Goal: Task Accomplishment & Management: Manage account settings

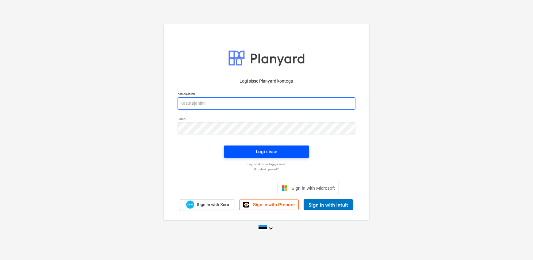
type input "[EMAIL_ADDRESS][DOMAIN_NAME]"
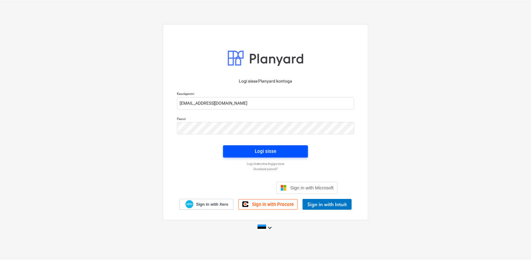
scroll to position [1838, 0]
click at [253, 152] on span "Logi sisse" at bounding box center [266, 151] width 71 height 8
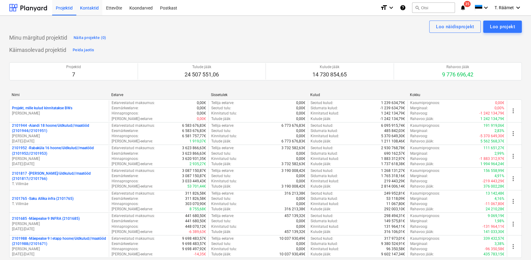
click at [86, 10] on div "Kontaktid" at bounding box center [89, 8] width 26 height 16
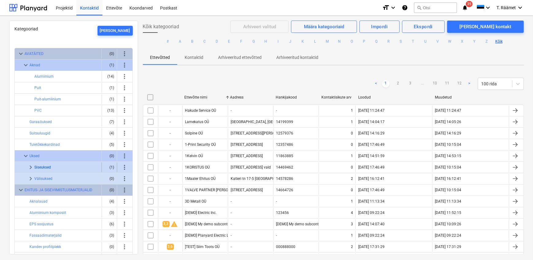
click at [43, 165] on button "Siseuksed" at bounding box center [42, 166] width 17 height 7
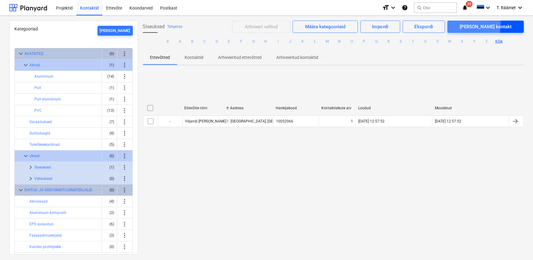
click at [485, 25] on div "[PERSON_NAME] kontakt" at bounding box center [486, 27] width 52 height 8
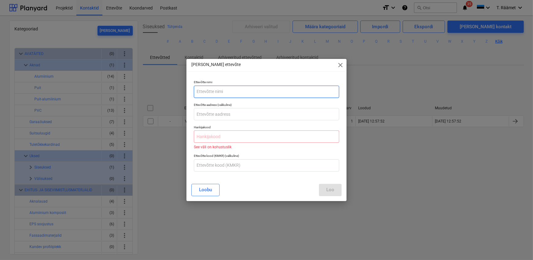
click at [236, 86] on input "text" at bounding box center [266, 92] width 145 height 12
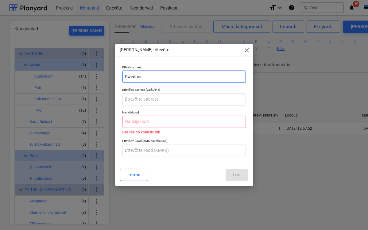
drag, startPoint x: 148, startPoint y: 77, endPoint x: 123, endPoint y: 73, distance: 25.1
click at [123, 73] on input "Swedoor" at bounding box center [183, 77] width 123 height 12
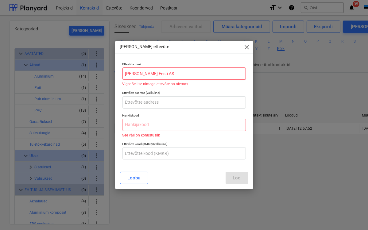
type input "[PERSON_NAME] Eesti AS"
click at [246, 45] on span "close" at bounding box center [246, 47] width 7 height 7
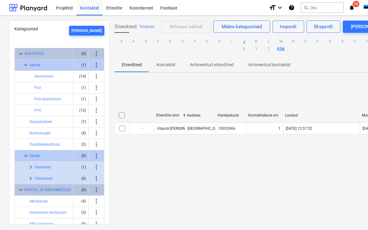
click at [248, 41] on button "J" at bounding box center [243, 41] width 7 height 7
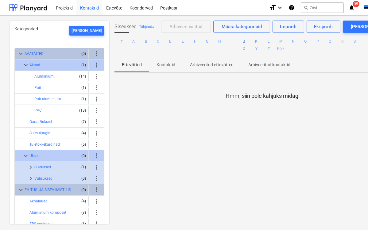
click at [248, 41] on button "J" at bounding box center [243, 41] width 7 height 7
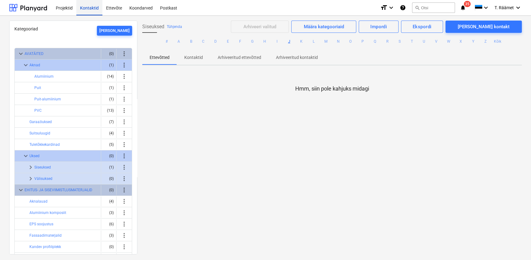
click at [89, 7] on div "Kontaktid" at bounding box center [89, 8] width 26 height 16
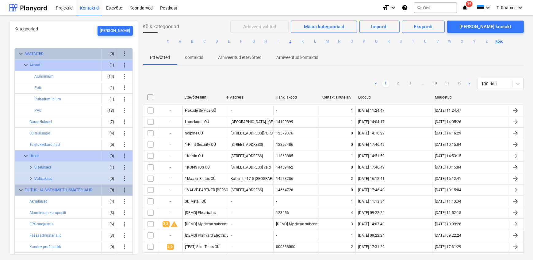
click at [289, 42] on button "J" at bounding box center [290, 41] width 7 height 7
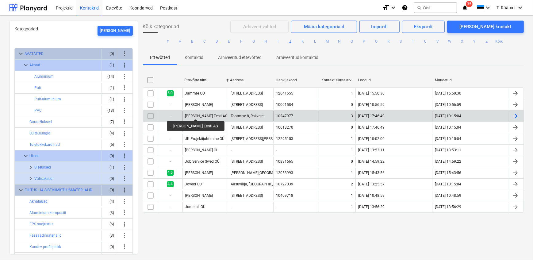
click at [193, 114] on div "[PERSON_NAME] Eesti AS" at bounding box center [206, 116] width 42 height 4
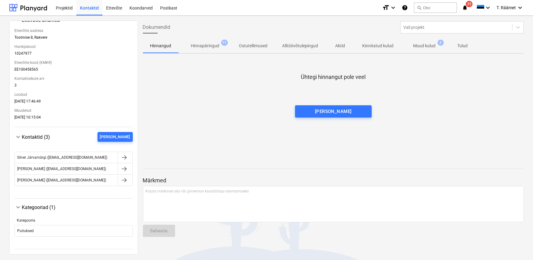
scroll to position [118, 0]
click at [91, 157] on div "Silver Järvamärgi ([EMAIL_ADDRESS][DOMAIN_NAME])" at bounding box center [66, 157] width 103 height 10
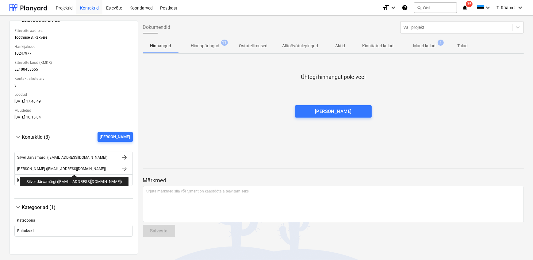
scroll to position [118, 0]
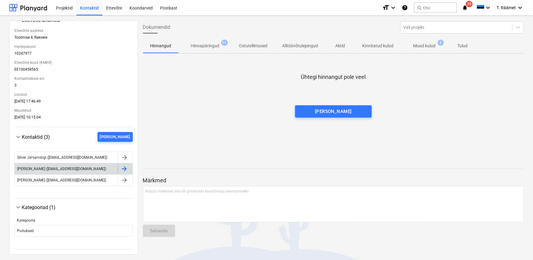
click at [124, 167] on div at bounding box center [124, 168] width 7 height 7
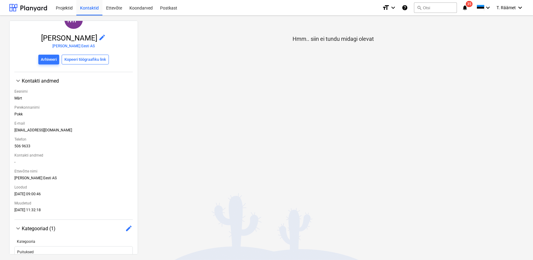
scroll to position [75, 0]
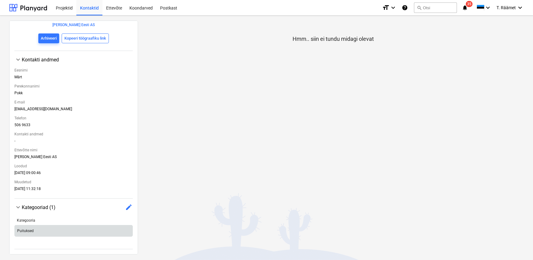
click at [64, 231] on div "Puituksed" at bounding box center [74, 231] width 118 height 10
click at [127, 209] on span "edit" at bounding box center [128, 206] width 7 height 7
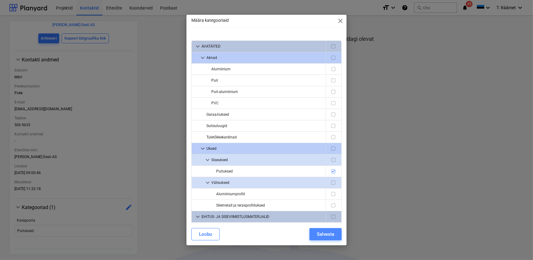
click at [325, 233] on div "Salvesta" at bounding box center [325, 234] width 17 height 8
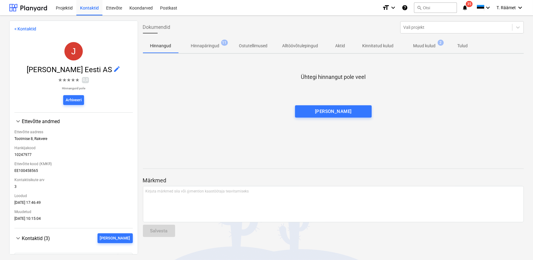
click at [205, 45] on p "Hinnapäringud" at bounding box center [205, 46] width 29 height 6
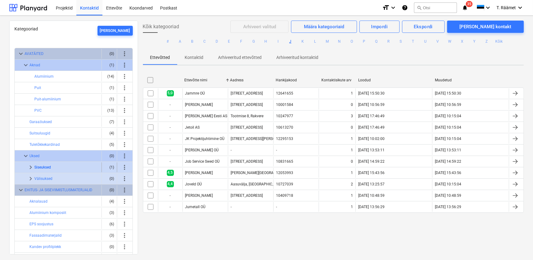
click at [45, 164] on button "Siseuksed" at bounding box center [42, 166] width 17 height 7
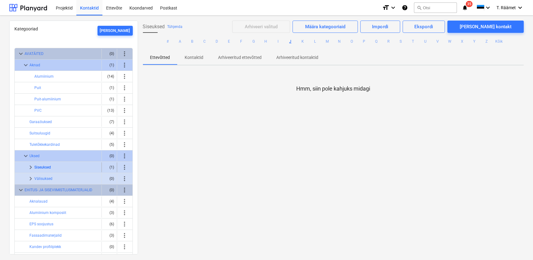
click at [45, 165] on button "Siseuksed" at bounding box center [42, 166] width 17 height 7
click at [31, 167] on span "keyboard_arrow_right" at bounding box center [30, 166] width 7 height 7
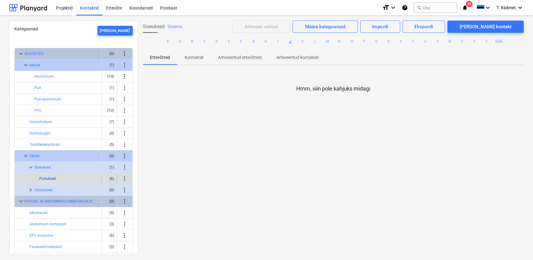
click at [44, 177] on button "Puituksed" at bounding box center [47, 178] width 17 height 7
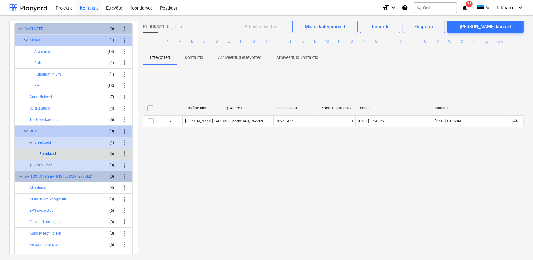
scroll to position [28, 0]
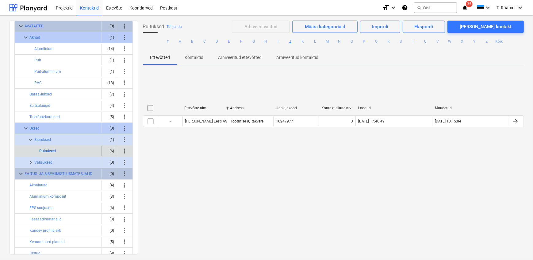
click at [43, 150] on button "Puituksed" at bounding box center [47, 150] width 17 height 7
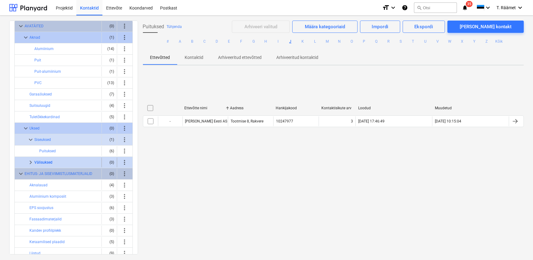
click at [43, 160] on button "Välisuksed" at bounding box center [43, 162] width 18 height 7
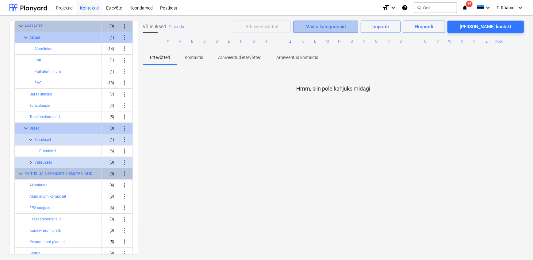
click at [335, 24] on div "Määra kategooriaid" at bounding box center [326, 27] width 40 height 8
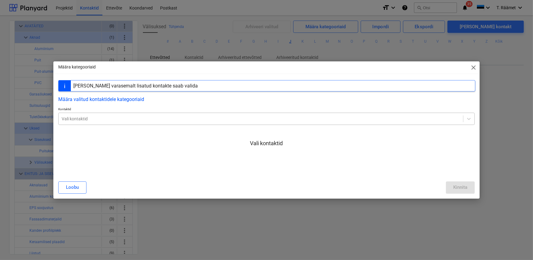
click at [297, 122] on div at bounding box center [261, 119] width 398 height 6
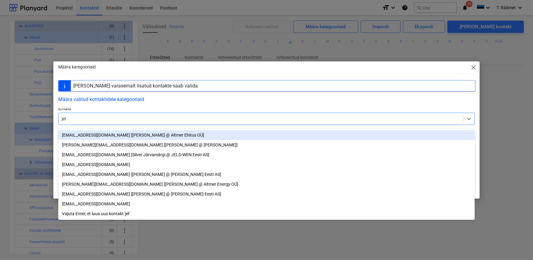
type input "jeld"
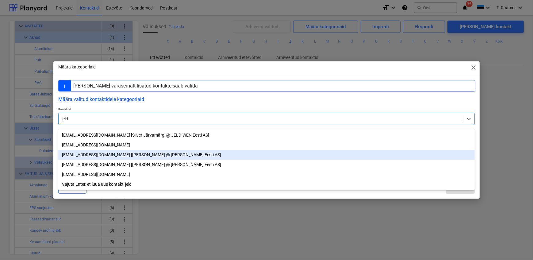
click at [90, 159] on div "[EMAIL_ADDRESS][DOMAIN_NAME] [[PERSON_NAME] @ [PERSON_NAME] Eesti AS]" at bounding box center [266, 155] width 417 height 10
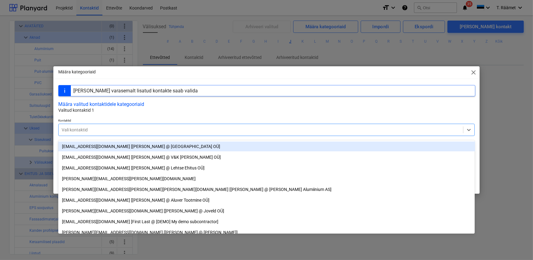
click at [150, 107] on div "Määra valitud kontaktidele kategooriaid" at bounding box center [266, 104] width 416 height 6
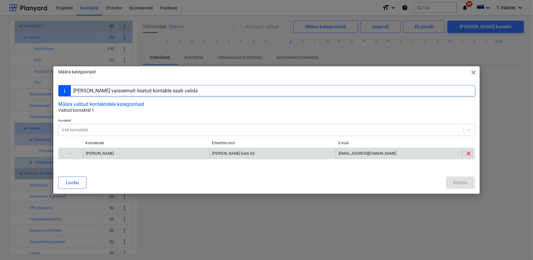
click at [139, 156] on div "[PERSON_NAME]" at bounding box center [146, 153] width 126 height 10
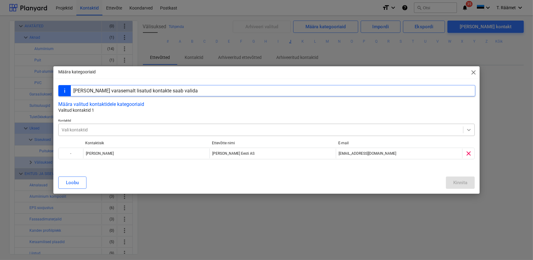
click at [471, 133] on icon at bounding box center [469, 130] width 6 height 6
click at [129, 104] on button "Määra valitud kontaktidele kategooriaid" at bounding box center [101, 104] width 86 height 6
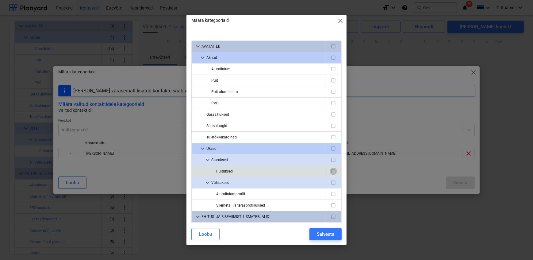
click at [331, 171] on input "checkbox" at bounding box center [333, 170] width 7 height 7
checkbox input "true"
click at [330, 159] on input "checkbox" at bounding box center [333, 159] width 7 height 7
checkbox input "true"
click at [331, 184] on input "checkbox" at bounding box center [333, 182] width 7 height 7
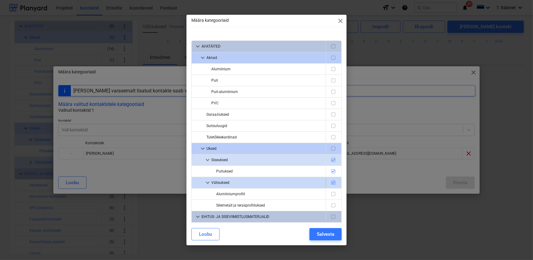
click at [331, 182] on input "checkbox" at bounding box center [333, 182] width 7 height 7
checkbox input "false"
click at [331, 231] on div "Salvesta" at bounding box center [325, 234] width 17 height 8
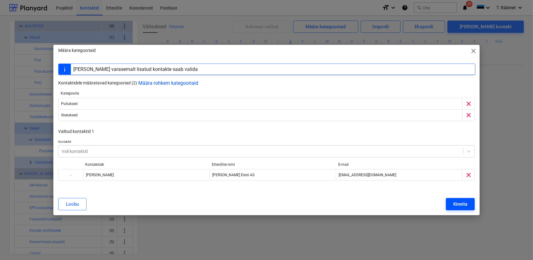
click at [457, 204] on div "Kinnita" at bounding box center [460, 204] width 14 height 8
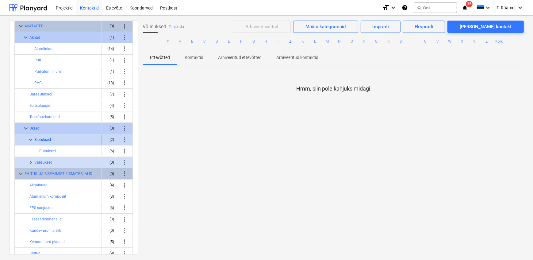
click at [45, 138] on button "Siseuksed" at bounding box center [42, 139] width 17 height 7
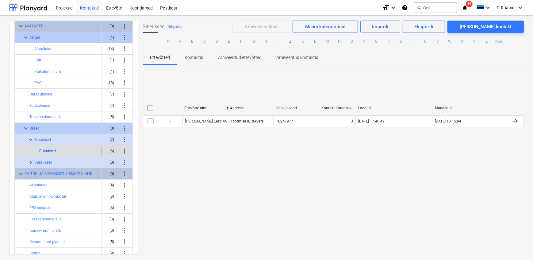
click at [44, 152] on button "Puituksed" at bounding box center [47, 150] width 17 height 7
click at [111, 149] on div "(6)" at bounding box center [109, 151] width 10 height 10
click at [107, 150] on div "(6)" at bounding box center [109, 151] width 10 height 10
click at [124, 150] on span "more_vert" at bounding box center [124, 150] width 7 height 7
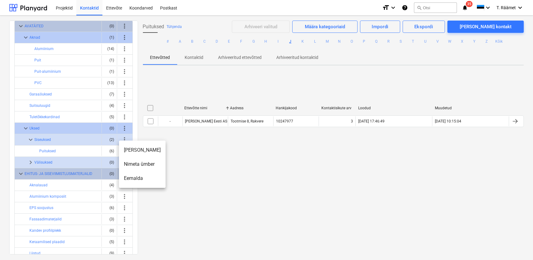
click at [59, 151] on div at bounding box center [266, 130] width 533 height 260
click at [50, 150] on button "Puituksed" at bounding box center [47, 150] width 17 height 7
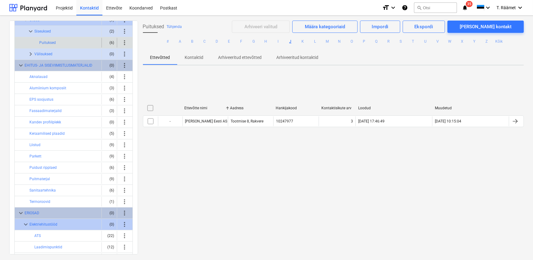
scroll to position [139, 0]
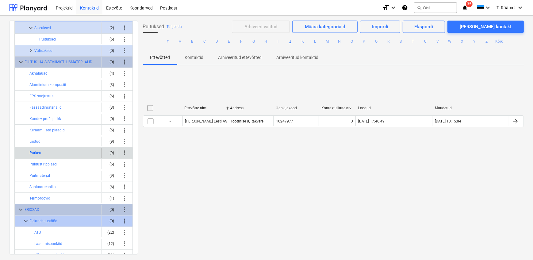
click at [35, 151] on button "Parkett" at bounding box center [35, 152] width 12 height 7
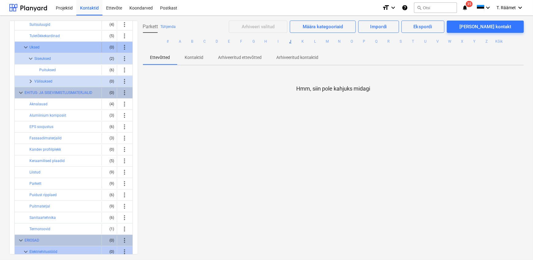
scroll to position [111, 0]
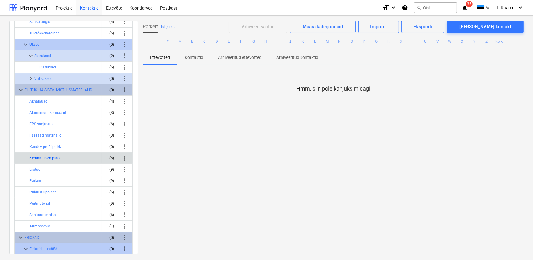
click at [34, 155] on button "Keraamilised plaadid" at bounding box center [46, 157] width 35 height 7
click at [110, 157] on div "(5)" at bounding box center [109, 158] width 10 height 10
click at [125, 157] on span "more_vert" at bounding box center [124, 157] width 7 height 7
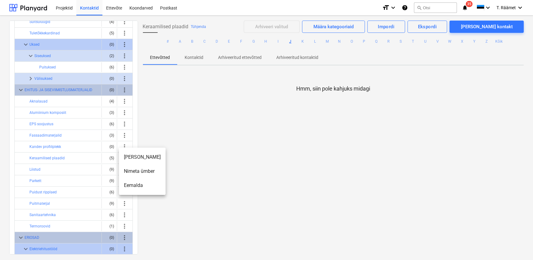
click at [48, 155] on div at bounding box center [266, 130] width 533 height 260
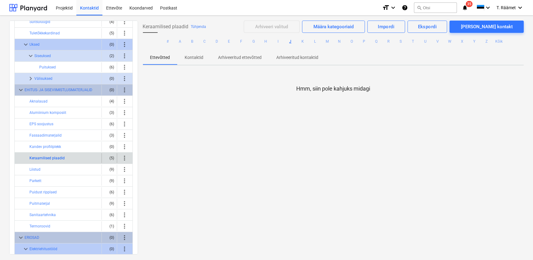
click at [47, 156] on button "Keraamilised plaadid" at bounding box center [46, 157] width 35 height 7
click at [43, 156] on button "Keraamilised plaadid" at bounding box center [46, 157] width 35 height 7
click at [167, 42] on button "#" at bounding box center [167, 41] width 7 height 7
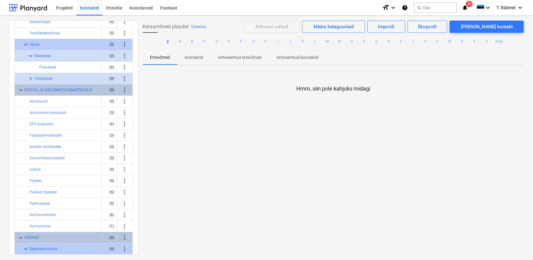
click at [166, 42] on button "#" at bounding box center [167, 41] width 7 height 7
click at [53, 212] on button "Sanitaartehnika" at bounding box center [42, 214] width 26 height 7
click at [498, 43] on button "Kõik" at bounding box center [498, 41] width 7 height 7
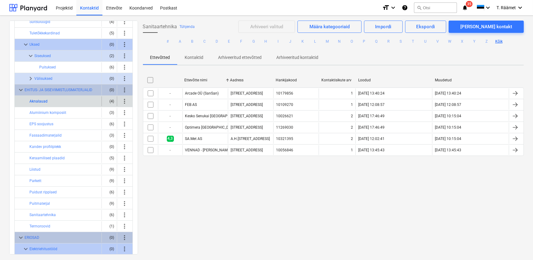
click at [42, 101] on button "Aknalauad" at bounding box center [38, 101] width 18 height 7
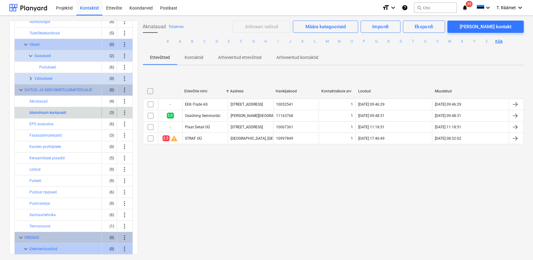
click at [42, 112] on button "Alumiinium komposiit" at bounding box center [47, 112] width 37 height 7
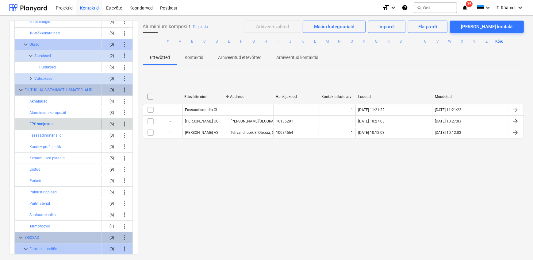
click at [41, 122] on button "EPS soojustus" at bounding box center [41, 123] width 24 height 7
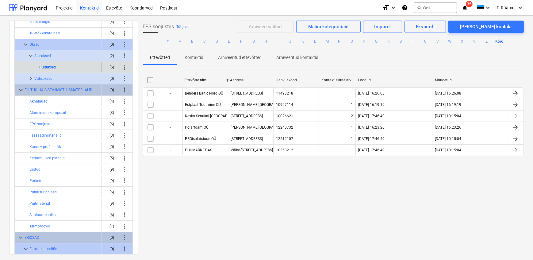
click at [50, 65] on button "Puituksed" at bounding box center [47, 66] width 17 height 7
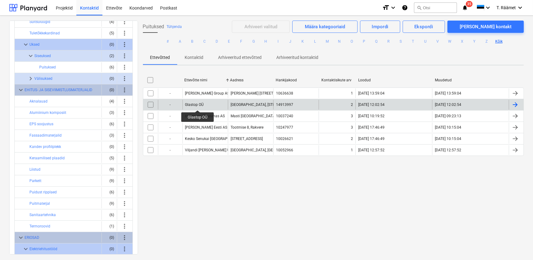
click at [198, 105] on div "Glastop OÜ" at bounding box center [194, 104] width 19 height 4
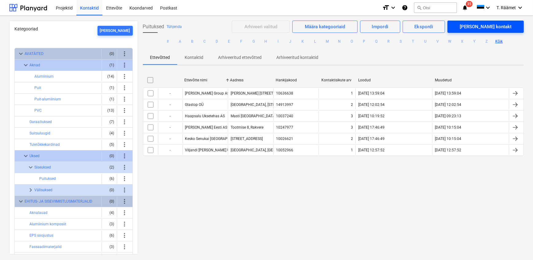
click at [482, 27] on span "[PERSON_NAME] kontakt" at bounding box center [486, 27] width 62 height 8
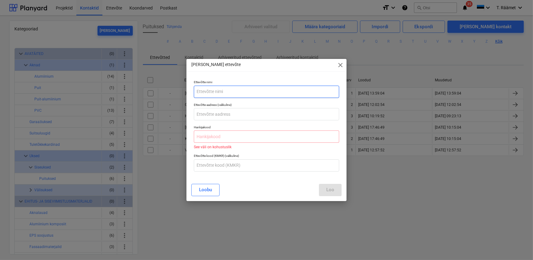
click at [242, 92] on input "text" at bounding box center [266, 92] width 145 height 12
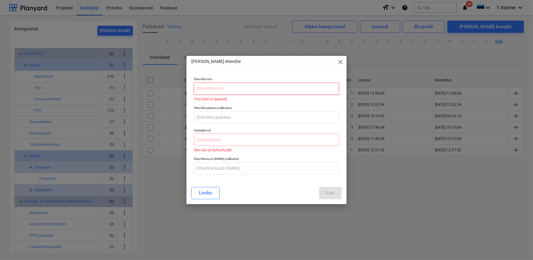
click at [229, 86] on input "text" at bounding box center [266, 88] width 145 height 12
paste input "OÜ Tartu Uksetehas"
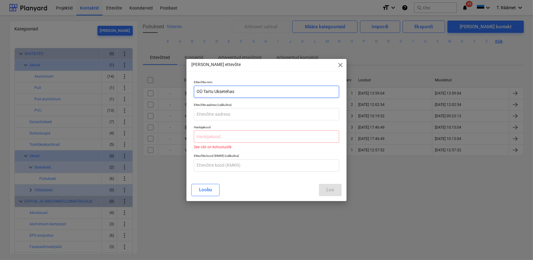
click at [204, 90] on input "OÜ Tartu Uksetehas" at bounding box center [266, 92] width 145 height 12
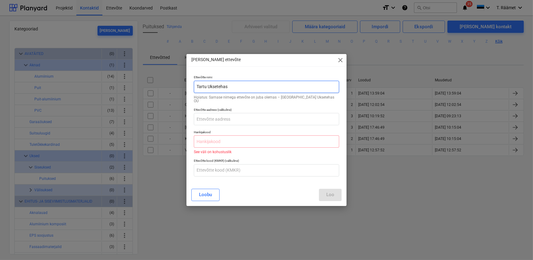
click at [235, 89] on input "Tartu Uksetehas" at bounding box center [266, 87] width 145 height 12
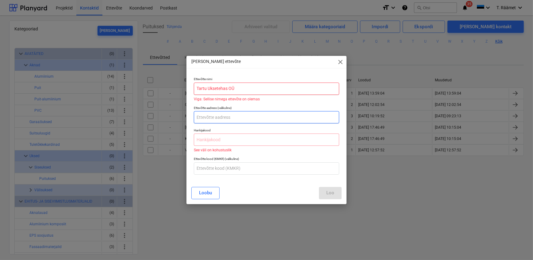
type input "Tartu Uksetehas OÜ"
click at [223, 118] on input "text" at bounding box center [266, 117] width 145 height 12
click at [195, 116] on input "text" at bounding box center [266, 117] width 145 height 12
paste input "[GEOGRAPHIC_DATA], [GEOGRAPHIC_DATA], [STREET_ADDRESS]"
type input "[GEOGRAPHIC_DATA], [GEOGRAPHIC_DATA], [STREET_ADDRESS]"
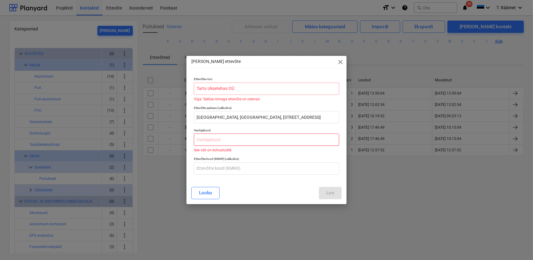
click at [218, 142] on input "text" at bounding box center [266, 139] width 145 height 12
click at [206, 141] on input "text" at bounding box center [266, 139] width 145 height 12
paste input "11843380"
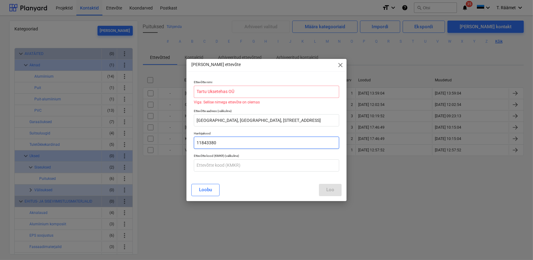
type input "11843380"
click at [339, 63] on span "close" at bounding box center [340, 64] width 7 height 7
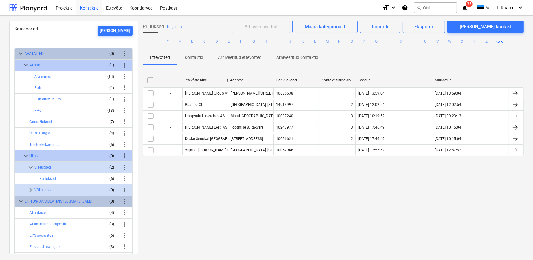
click at [412, 41] on button "T" at bounding box center [412, 41] width 7 height 7
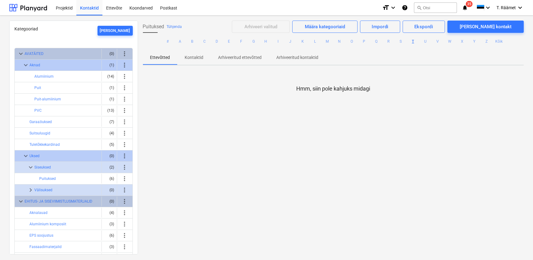
click at [412, 41] on button "T" at bounding box center [412, 41] width 7 height 7
click at [85, 6] on div "Kontaktid" at bounding box center [89, 8] width 26 height 16
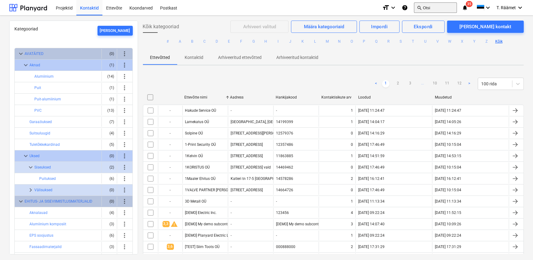
click at [426, 7] on button "search Otsi" at bounding box center [435, 7] width 43 height 10
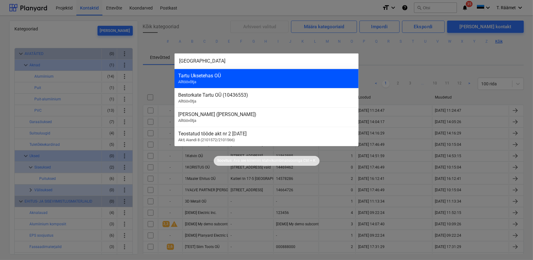
type input "[GEOGRAPHIC_DATA]"
click at [192, 81] on div "Tartu Uksetehas OÜ Alltöövõtja" at bounding box center [266, 78] width 184 height 19
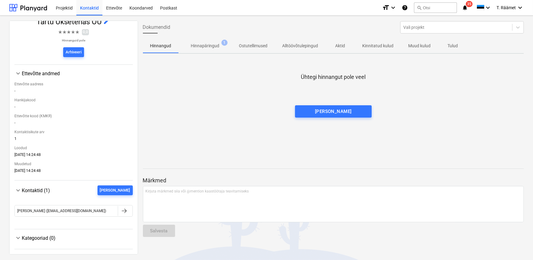
scroll to position [64, 0]
click at [124, 187] on div "[PERSON_NAME]" at bounding box center [115, 190] width 30 height 7
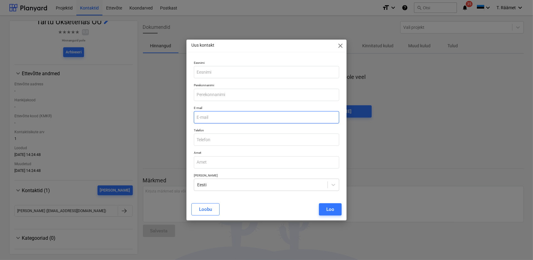
click at [211, 116] on input "email" at bounding box center [266, 117] width 145 height 12
paste input "[PERSON_NAME][EMAIL_ADDRESS][DOMAIN_NAME]"
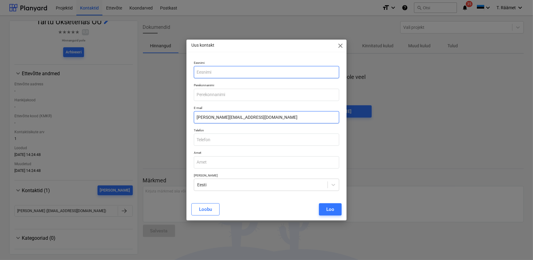
type input "[PERSON_NAME][EMAIL_ADDRESS][DOMAIN_NAME]"
click at [219, 71] on input "text" at bounding box center [266, 72] width 145 height 12
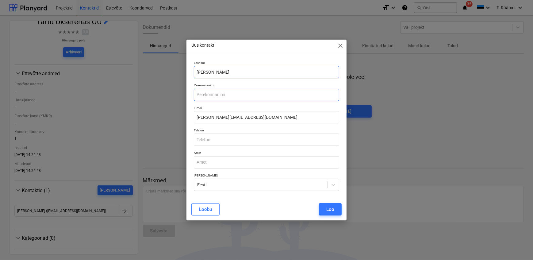
type input "[PERSON_NAME]"
click at [213, 94] on input "text" at bounding box center [266, 95] width 145 height 12
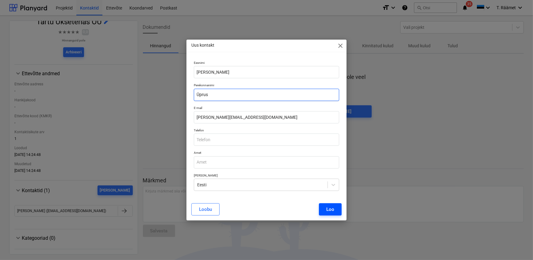
type input "Üprus"
click at [327, 209] on div "Loo" at bounding box center [330, 209] width 8 height 8
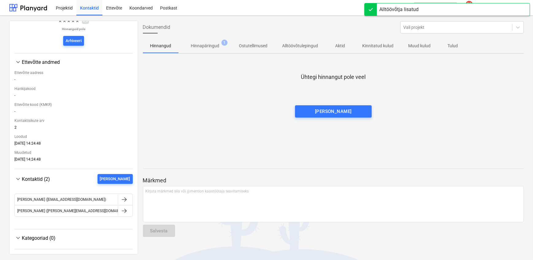
scroll to position [76, 0]
click at [125, 209] on div at bounding box center [124, 210] width 7 height 7
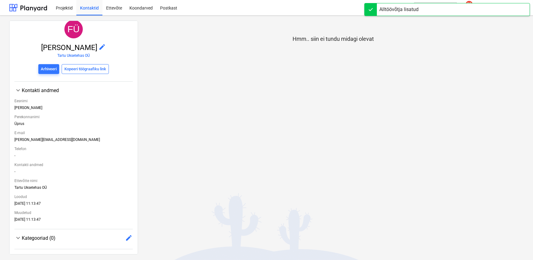
scroll to position [44, 0]
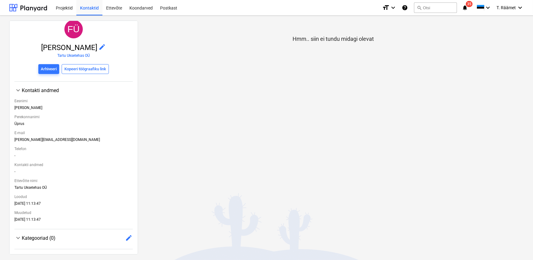
click at [125, 237] on span "edit" at bounding box center [128, 237] width 7 height 7
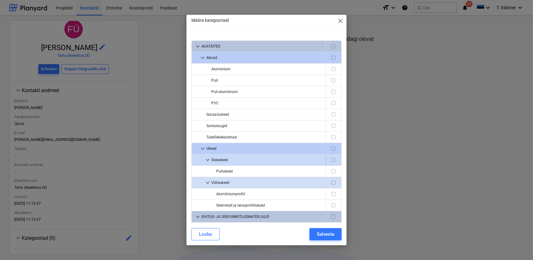
click at [334, 159] on input "checkbox" at bounding box center [333, 159] width 7 height 7
checkbox input "true"
click at [207, 159] on span "keyboard_arrow_down" at bounding box center [207, 159] width 7 height 7
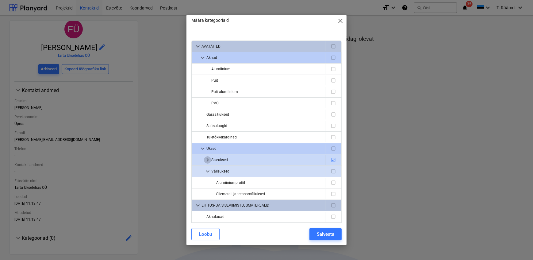
click at [207, 158] on span "keyboard_arrow_right" at bounding box center [207, 159] width 7 height 7
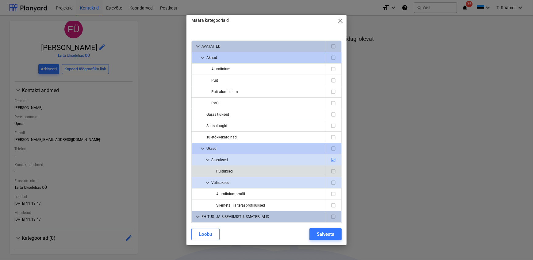
click at [330, 169] on input "checkbox" at bounding box center [333, 170] width 7 height 7
checkbox input "true"
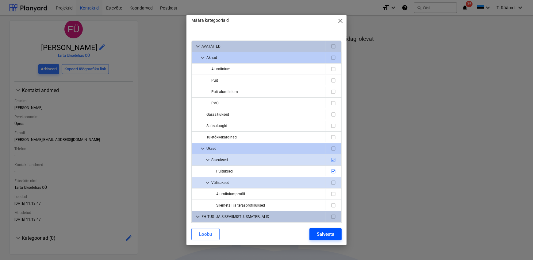
click at [321, 233] on div "Salvesta" at bounding box center [325, 234] width 17 height 8
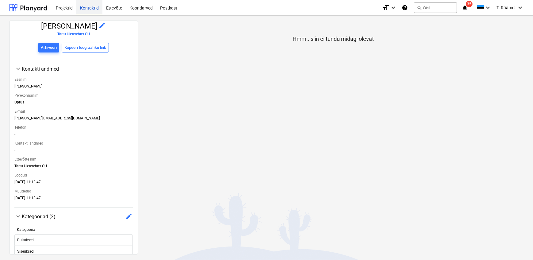
click at [86, 8] on div "Kontaktid" at bounding box center [89, 8] width 26 height 16
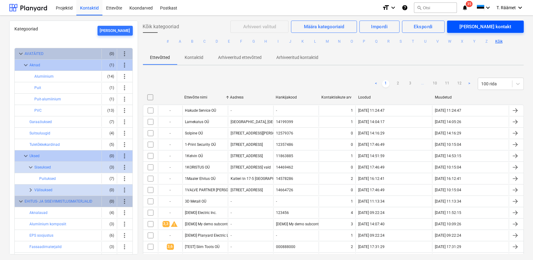
click at [474, 26] on button "[PERSON_NAME] kontakt" at bounding box center [485, 27] width 77 height 12
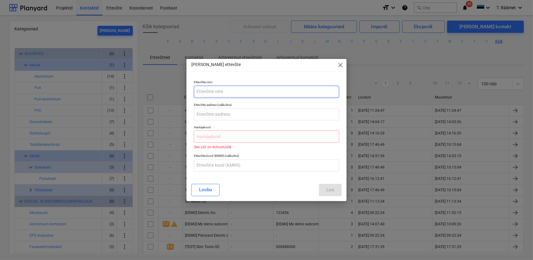
click at [208, 92] on input "text" at bounding box center [266, 92] width 145 height 12
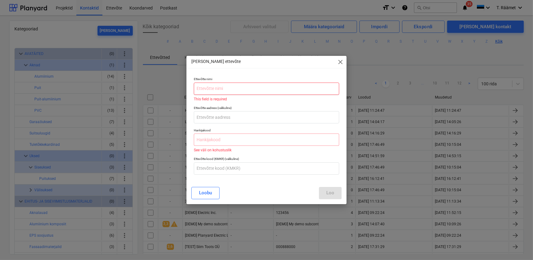
click at [235, 87] on input "text" at bounding box center [266, 88] width 145 height 12
paste input "[PERSON_NAME] TALLINN OÜ"
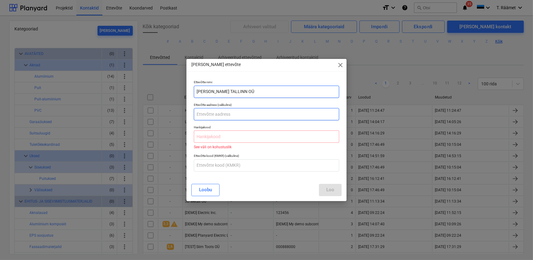
type input "[PERSON_NAME] TALLINN OÜ"
click at [227, 117] on input "text" at bounding box center [266, 114] width 145 height 12
click at [213, 116] on input "text" at bounding box center [266, 114] width 145 height 12
paste input "[PERSON_NAME][GEOGRAPHIC_DATA], [STREET_ADDRESS]"
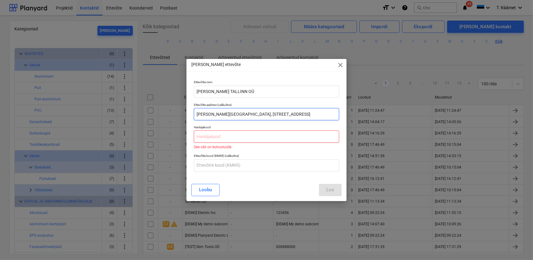
type input "[PERSON_NAME][GEOGRAPHIC_DATA], [STREET_ADDRESS]"
click at [215, 135] on input "text" at bounding box center [266, 136] width 145 height 12
click at [221, 136] on input "text" at bounding box center [266, 136] width 145 height 12
paste input "11997508"
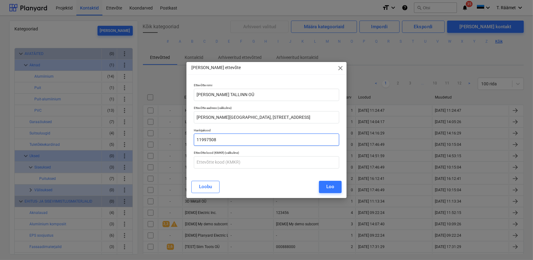
type input "11997508"
click at [322, 185] on button "Loo" at bounding box center [330, 187] width 23 height 12
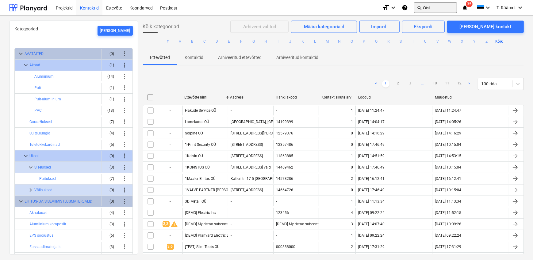
click at [424, 5] on button "search Otsi" at bounding box center [435, 7] width 43 height 10
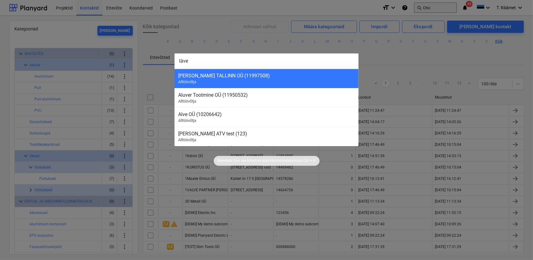
type input "[PERSON_NAME]"
click at [224, 75] on div "[PERSON_NAME] TALLINN OÜ (11997508)" at bounding box center [266, 76] width 177 height 6
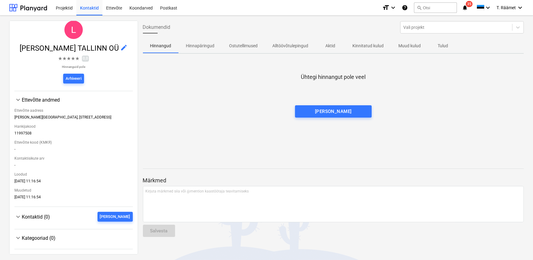
scroll to position [38, 0]
click at [118, 216] on div "[PERSON_NAME]" at bounding box center [115, 216] width 30 height 7
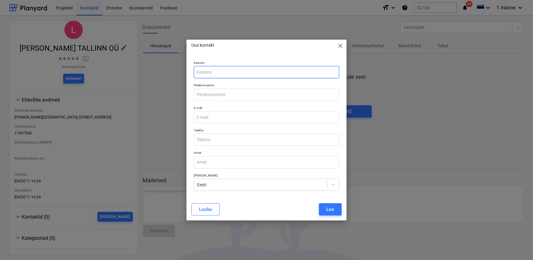
click at [230, 74] on input "text" at bounding box center [266, 72] width 145 height 12
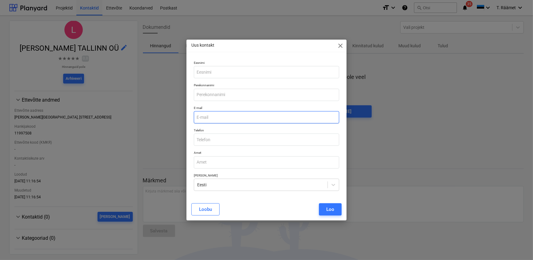
click at [199, 116] on input "email" at bounding box center [266, 117] width 145 height 12
type input "[EMAIL_ADDRESS][PERSON_NAME][DOMAIN_NAME]"
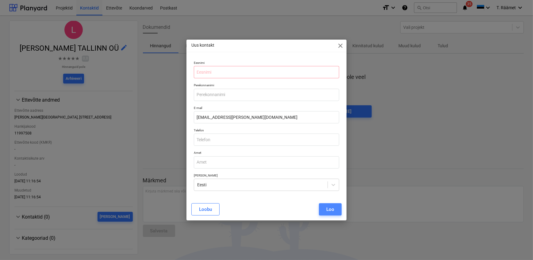
click at [328, 207] on div "Loo" at bounding box center [330, 209] width 8 height 8
click at [216, 73] on input "text" at bounding box center [266, 72] width 145 height 12
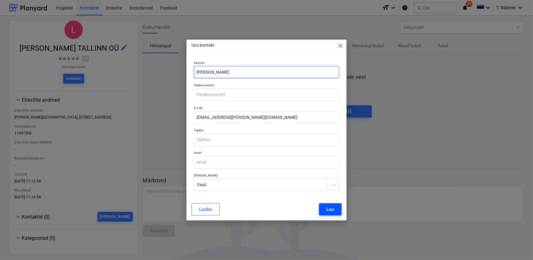
type input "[PERSON_NAME]"
click at [326, 205] on button "Loo" at bounding box center [330, 209] width 23 height 12
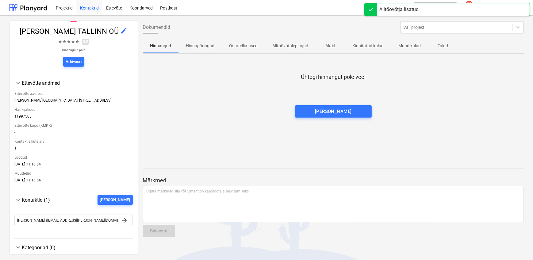
scroll to position [64, 0]
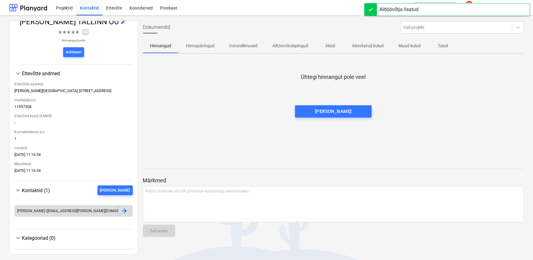
click at [124, 209] on div at bounding box center [124, 210] width 7 height 7
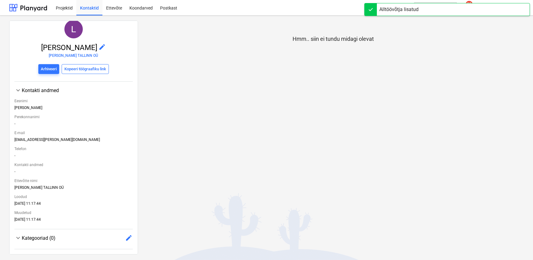
scroll to position [44, 0]
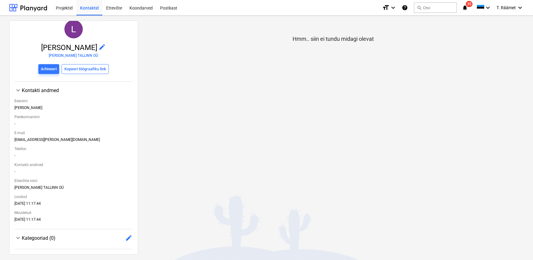
click at [127, 238] on span "edit" at bounding box center [128, 237] width 7 height 7
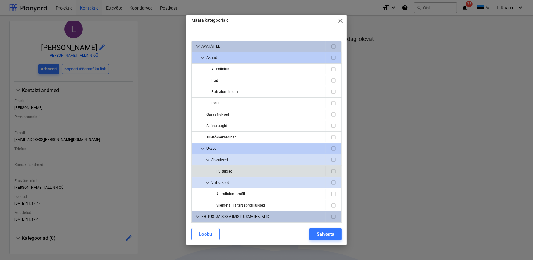
click at [331, 170] on input "checkbox" at bounding box center [333, 170] width 7 height 7
checkbox input "true"
click at [332, 159] on input "checkbox" at bounding box center [333, 159] width 7 height 7
checkbox input "true"
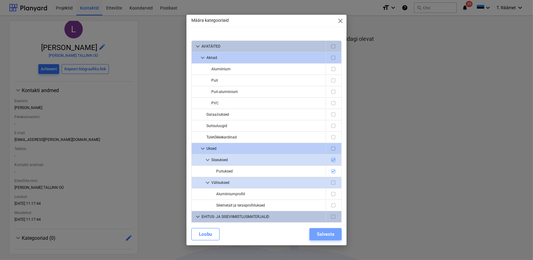
click at [338, 235] on button "Salvesta" at bounding box center [325, 234] width 32 height 12
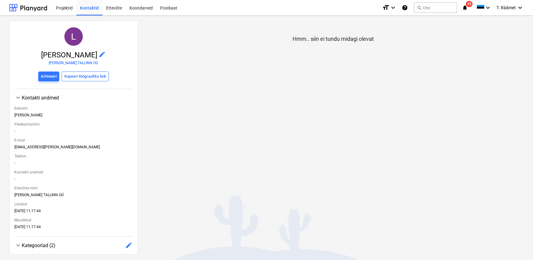
scroll to position [0, 0]
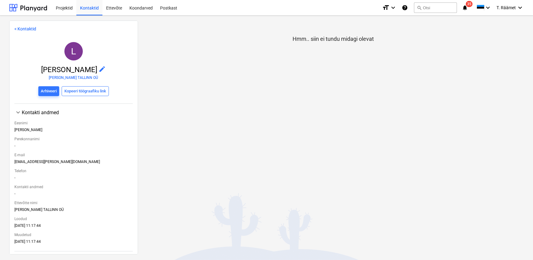
click at [27, 31] on link "< Kontaktid" at bounding box center [25, 28] width 22 height 5
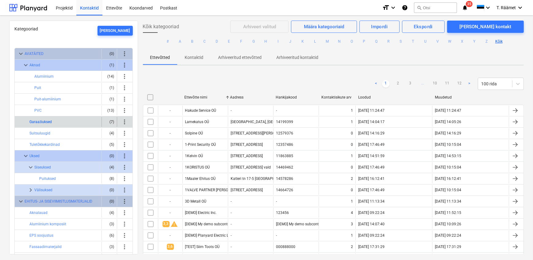
click at [40, 124] on button "Garaažiuksed" at bounding box center [40, 121] width 22 height 7
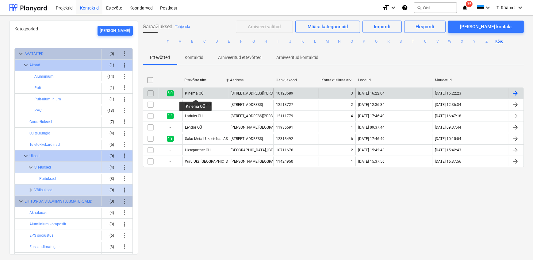
click at [196, 94] on div "Kinema OÜ" at bounding box center [194, 93] width 19 height 4
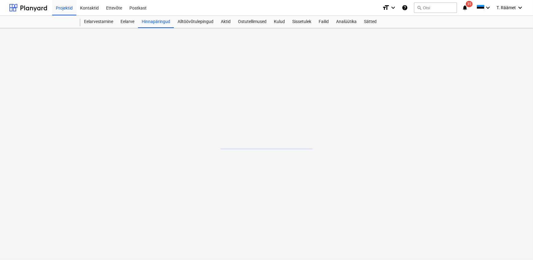
scroll to position [214, 0]
